Goal: Transaction & Acquisition: Book appointment/travel/reservation

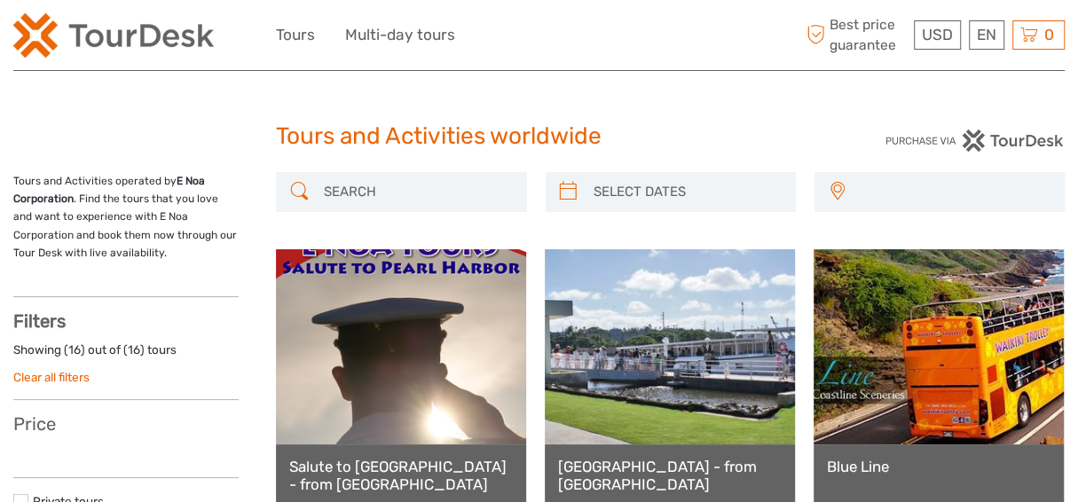
select select
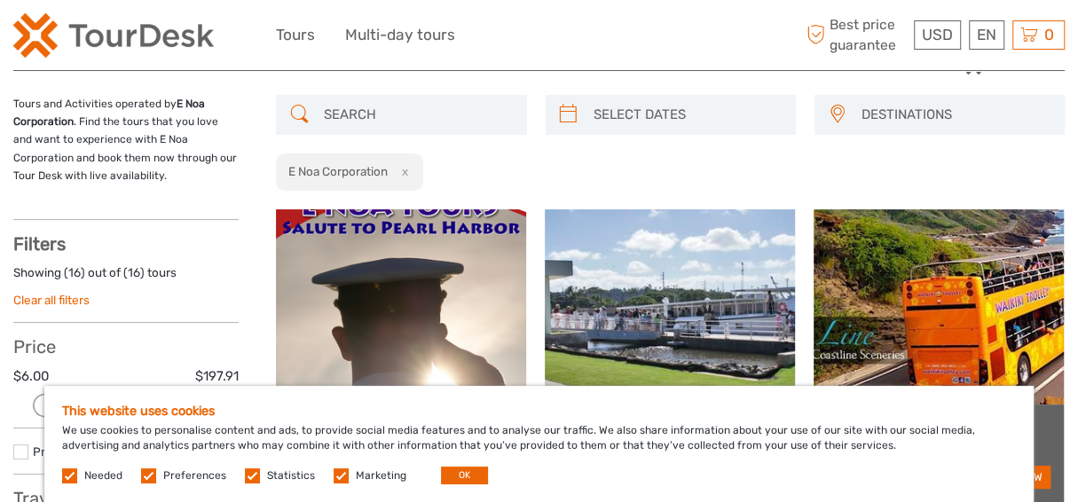
scroll to position [178, 0]
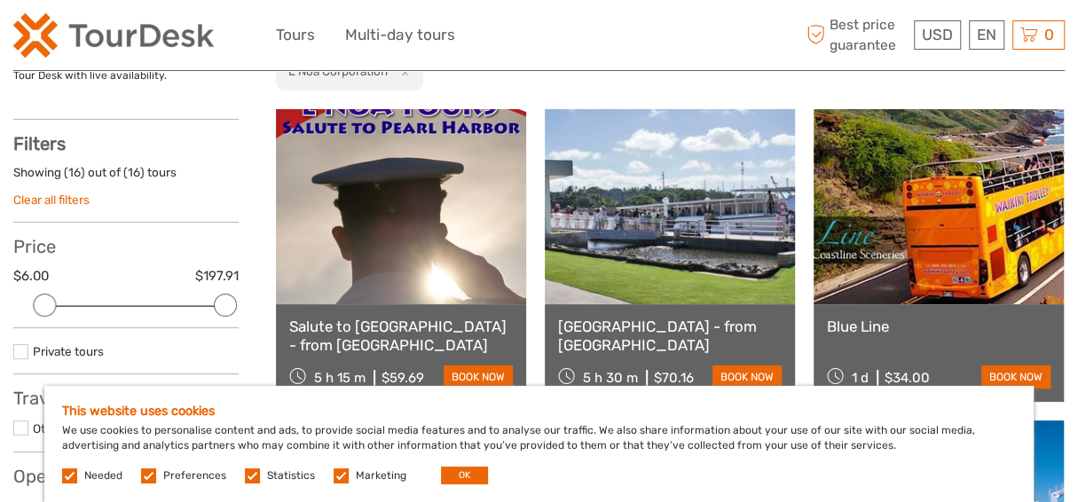
click at [339, 475] on label at bounding box center [341, 476] width 15 height 15
click at [0, 0] on input "checkbox" at bounding box center [0, 0] width 0 height 0
click at [256, 473] on span "Statistics" at bounding box center [281, 475] width 73 height 12
click at [155, 477] on span "Preferences" at bounding box center [185, 475] width 88 height 12
click at [144, 477] on label at bounding box center [148, 476] width 15 height 15
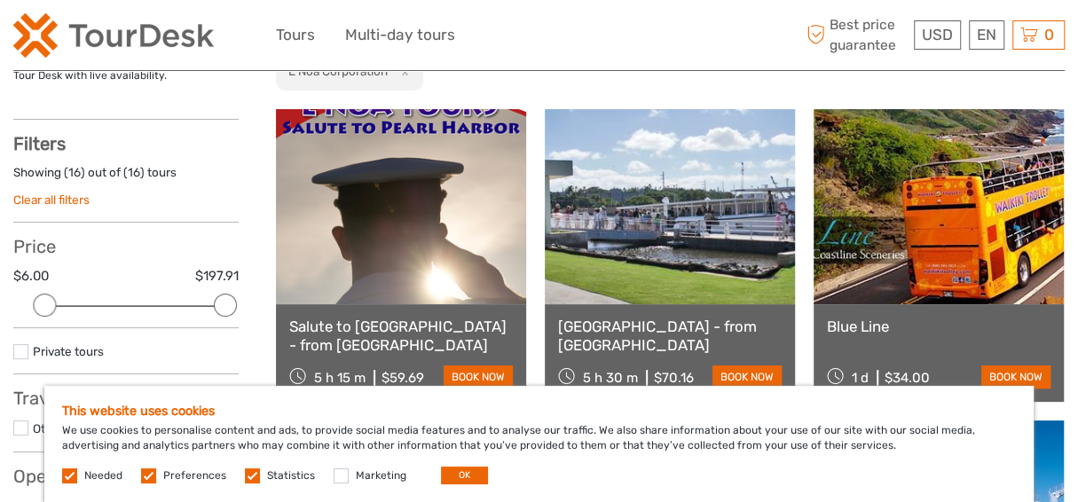
click at [0, 0] on input "checkbox" at bounding box center [0, 0] width 0 height 0
click at [66, 473] on label at bounding box center [69, 476] width 15 height 15
click at [254, 477] on label at bounding box center [252, 476] width 15 height 15
click at [0, 0] on input "checkbox" at bounding box center [0, 0] width 0 height 0
click at [448, 472] on button "OK" at bounding box center [464, 476] width 47 height 18
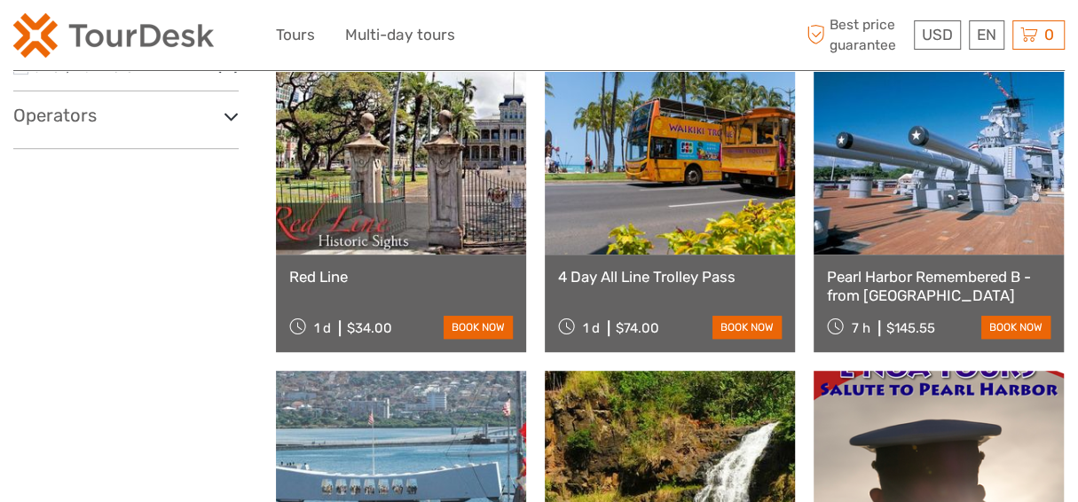
scroll to position [533, 0]
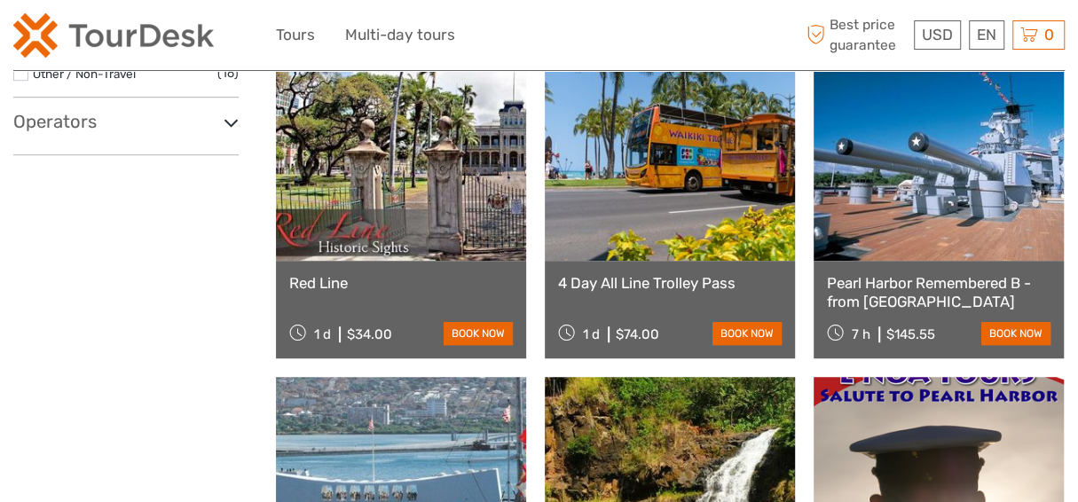
click at [894, 215] on link at bounding box center [939, 163] width 250 height 195
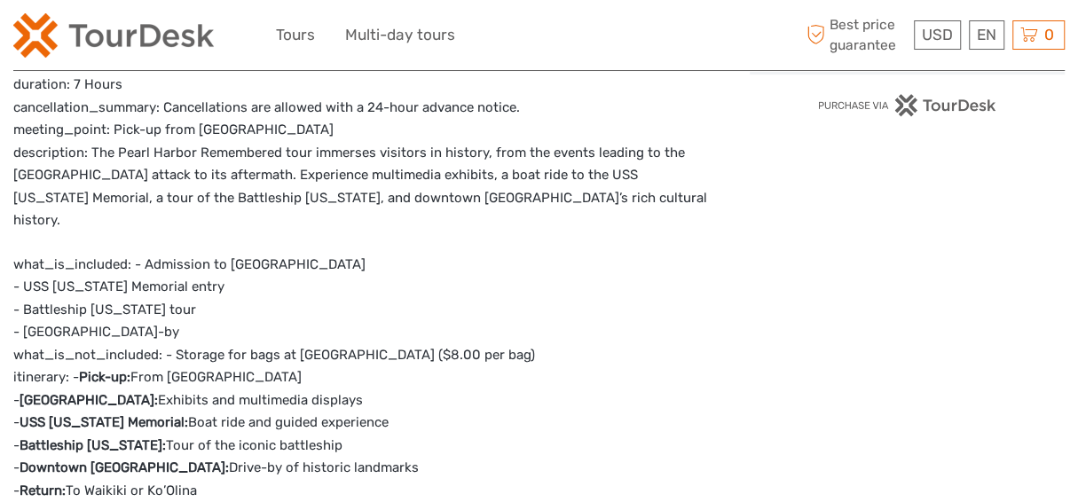
scroll to position [710, 0]
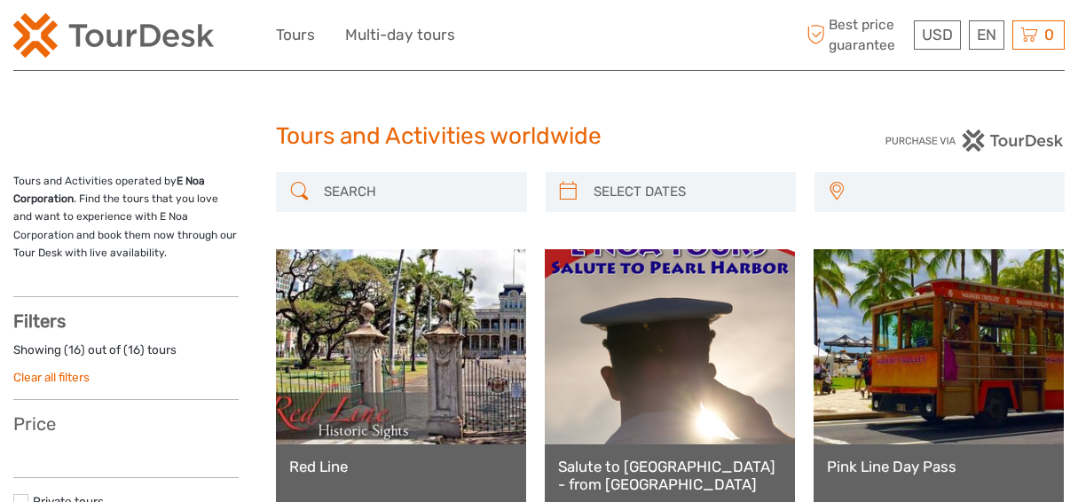
select select
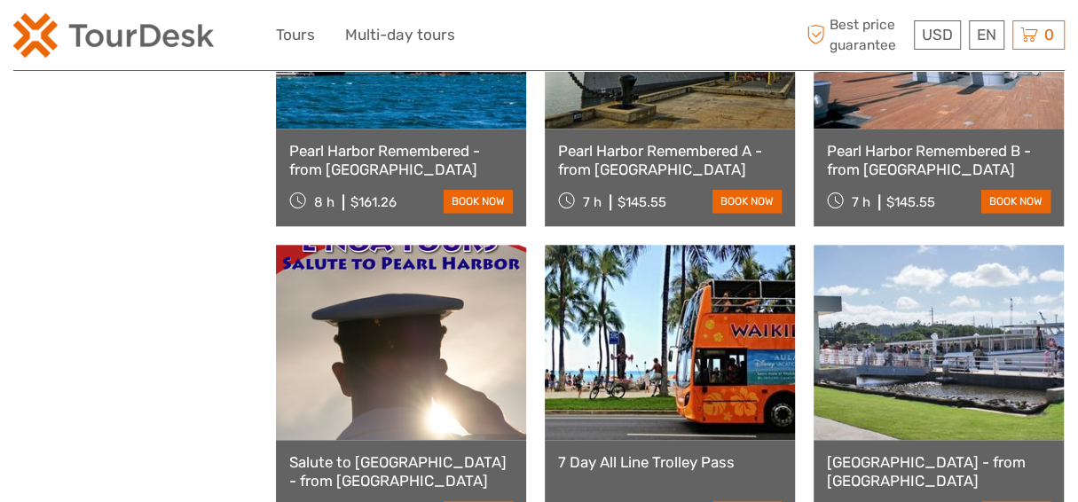
scroll to position [799, 0]
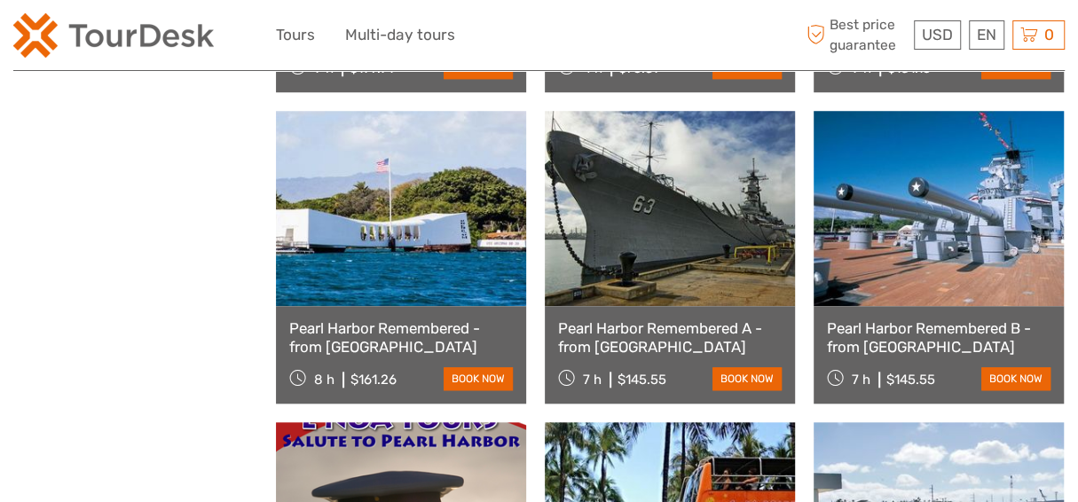
click at [892, 260] on link at bounding box center [939, 208] width 250 height 195
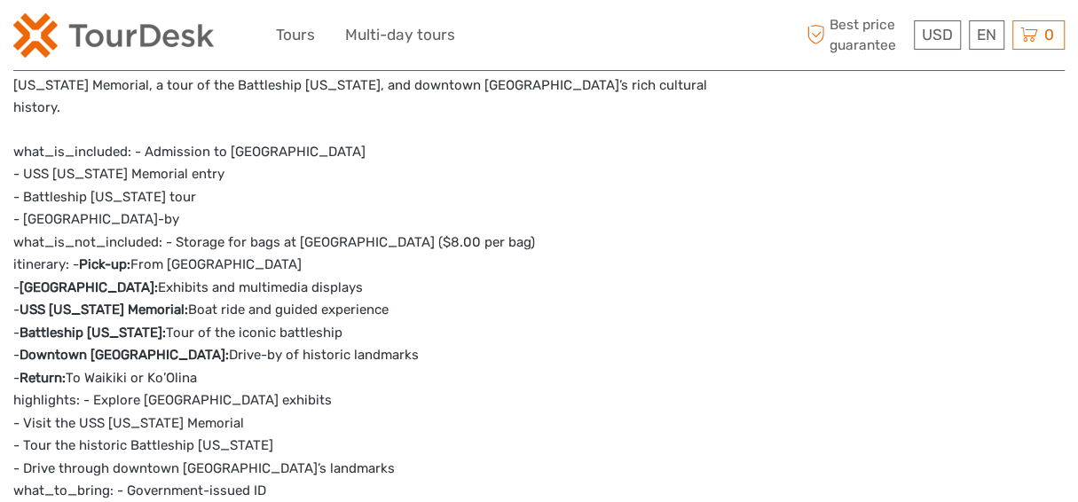
scroll to position [798, 0]
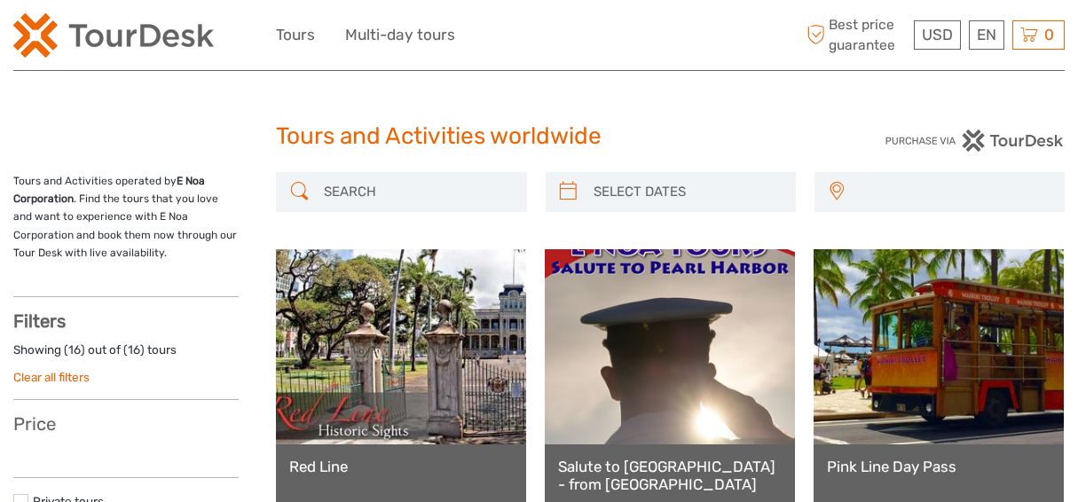
select select
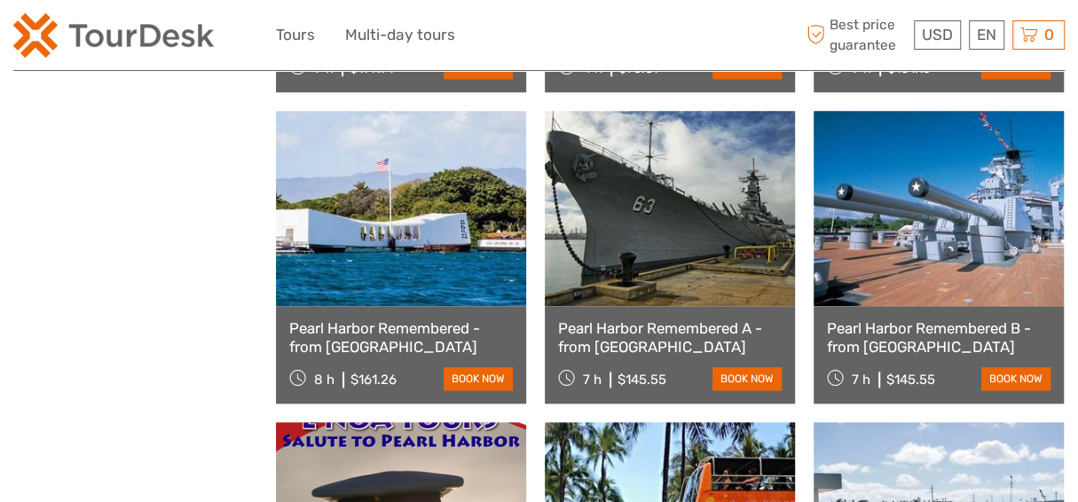
click at [704, 292] on link at bounding box center [670, 208] width 250 height 195
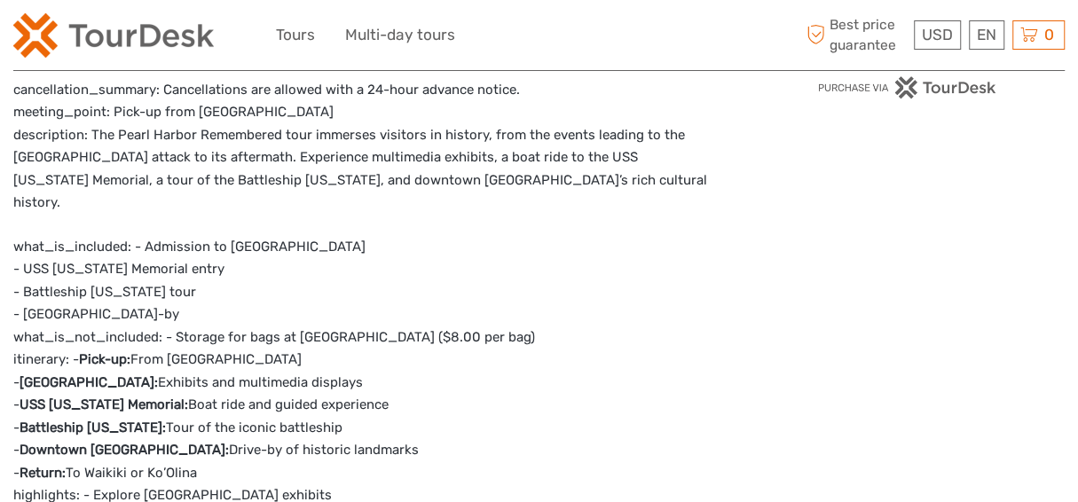
scroll to position [798, 0]
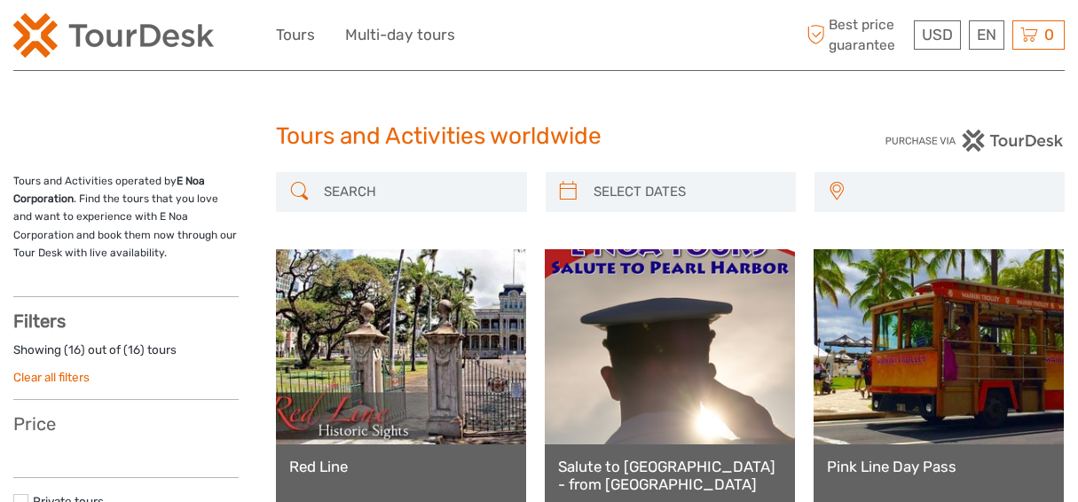
select select
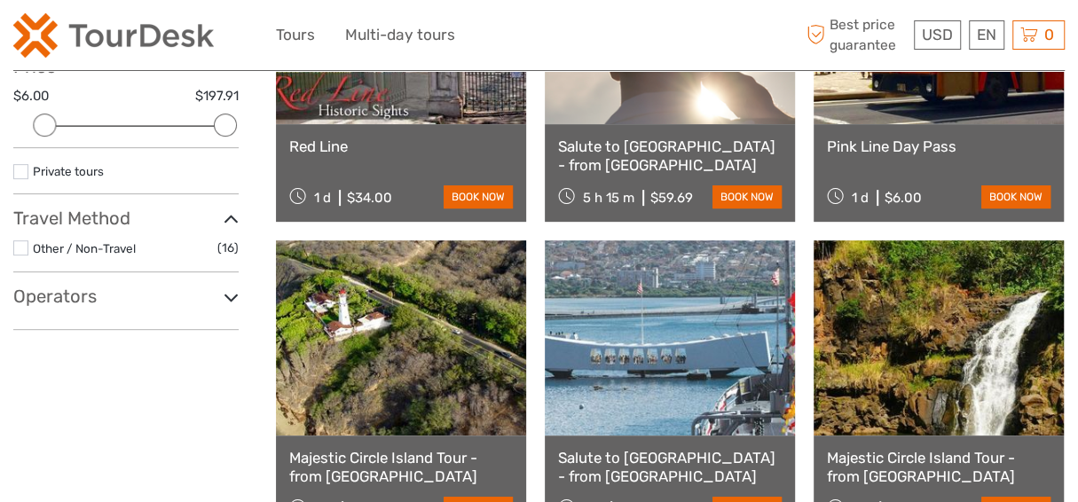
scroll to position [355, 0]
